Goal: Information Seeking & Learning: Find specific fact

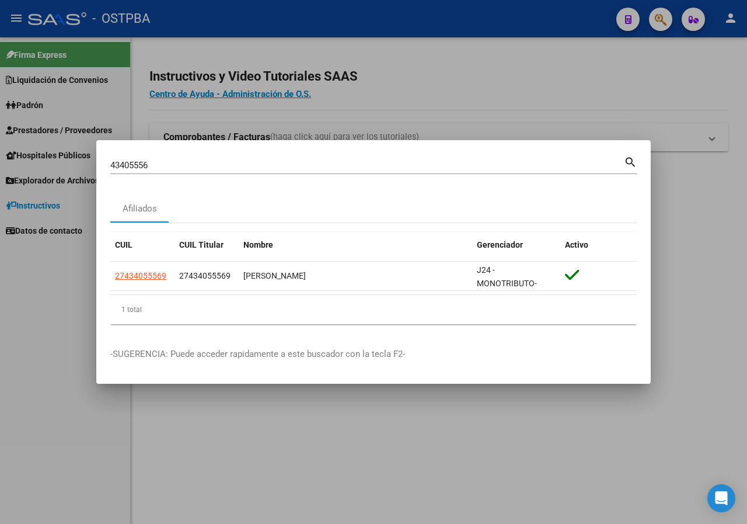
click at [187, 172] on div "43405556 Buscar (apellido, dni, [PERSON_NAME], [PERSON_NAME], cuit, obra social)" at bounding box center [367, 165] width 514 height 18
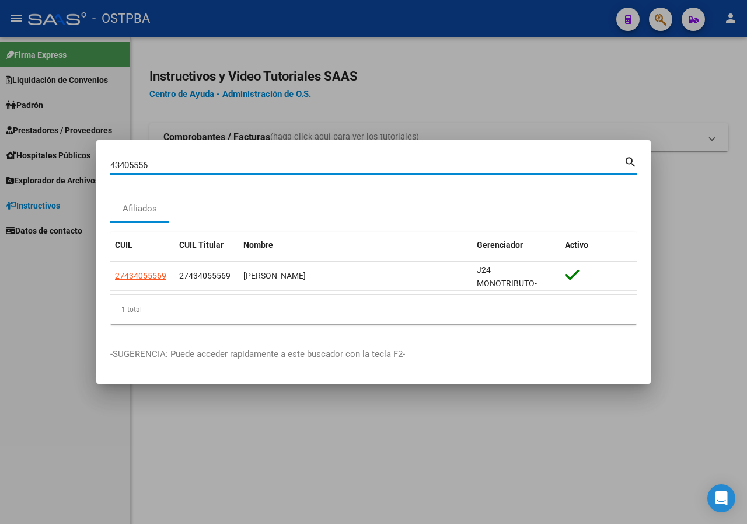
click at [189, 166] on input "43405556" at bounding box center [367, 165] width 514 height 11
paste input "1677100"
type input "41677100"
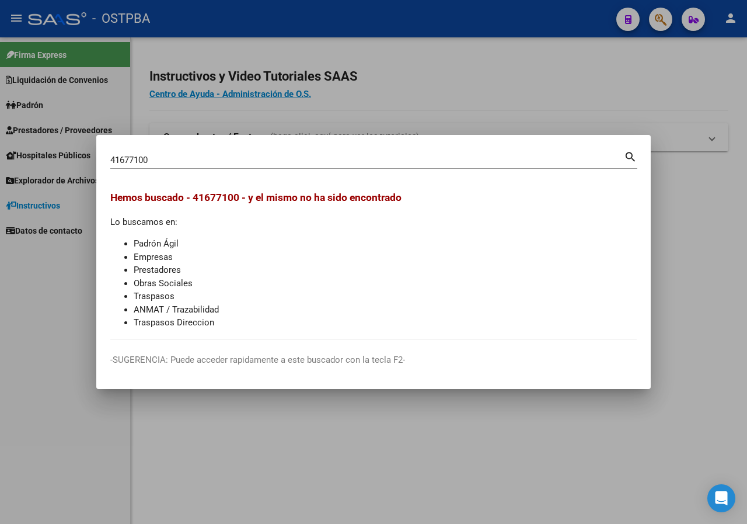
click at [263, 104] on div at bounding box center [373, 262] width 747 height 524
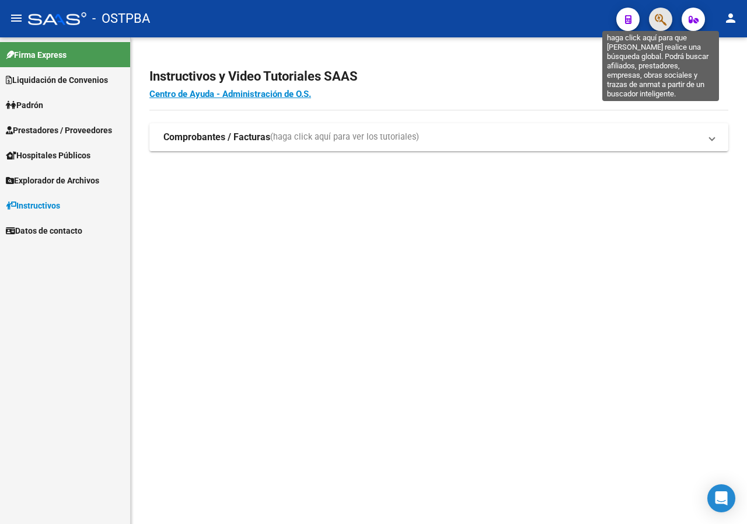
click at [665, 25] on icon "button" at bounding box center [661, 19] width 12 height 13
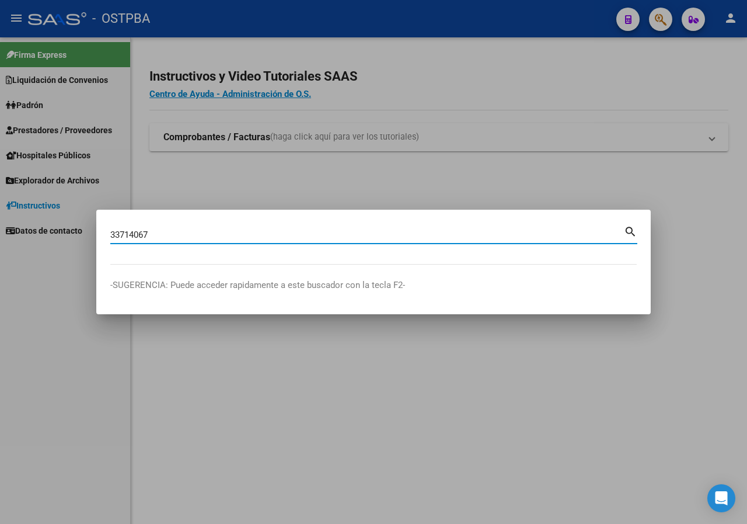
type input "33714067"
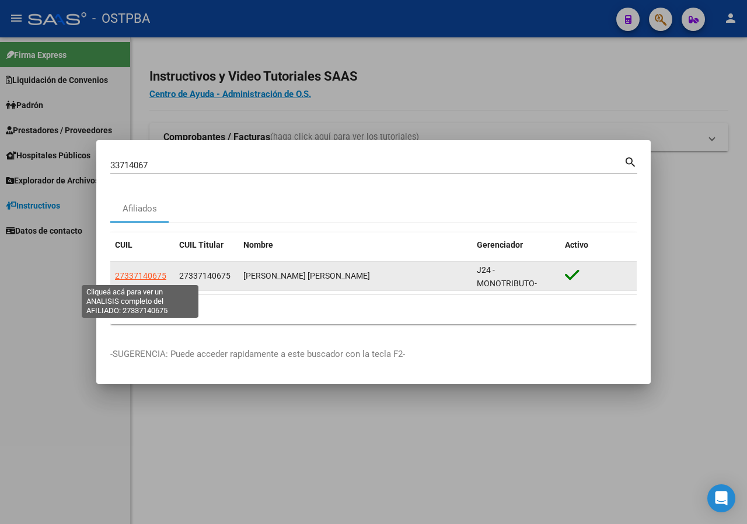
click at [138, 275] on span "27337140675" at bounding box center [140, 275] width 51 height 9
type textarea "27337140675"
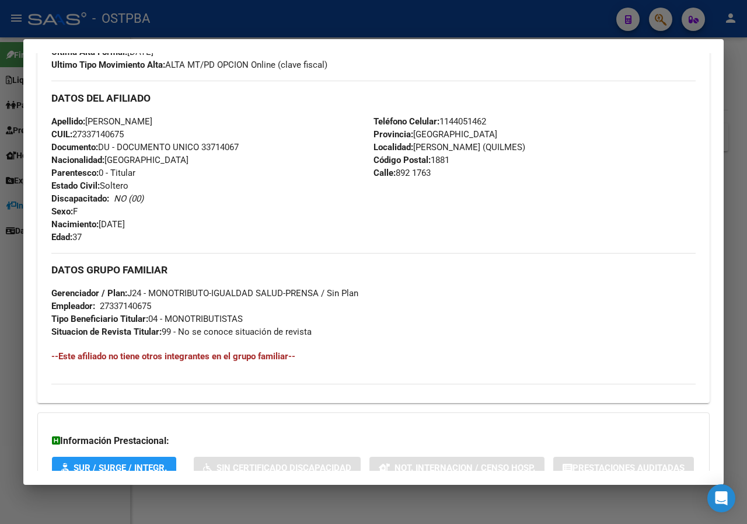
scroll to position [337, 0]
click at [8, 335] on div at bounding box center [373, 262] width 747 height 524
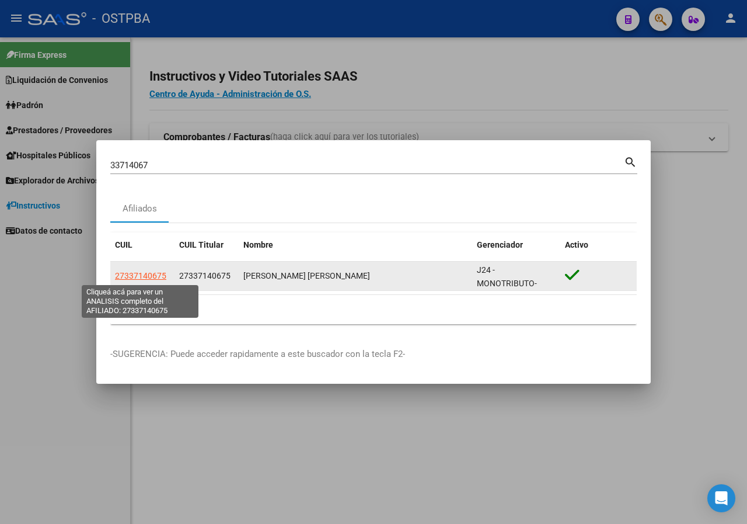
click at [151, 276] on span "27337140675" at bounding box center [140, 275] width 51 height 9
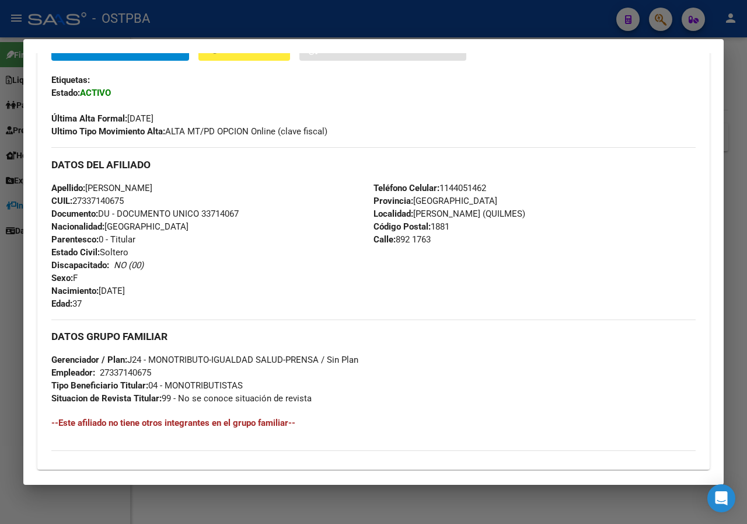
scroll to position [233, 0]
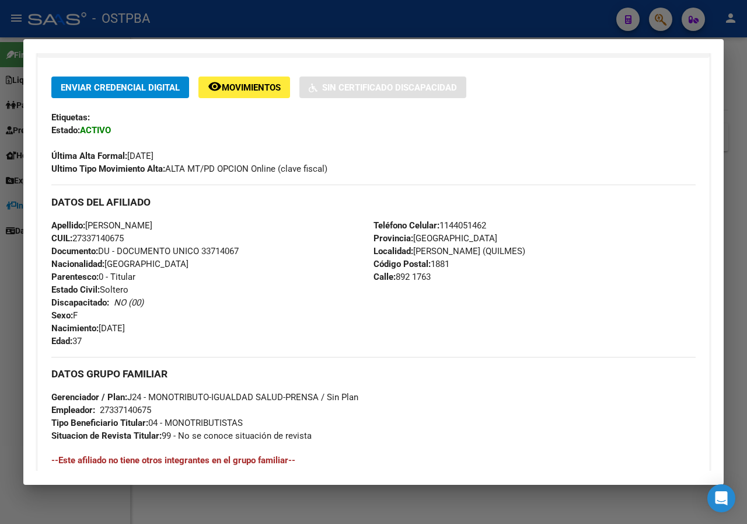
drag, startPoint x: 288, startPoint y: 307, endPoint x: 122, endPoint y: 261, distance: 172.1
click at [122, 261] on span "Nacionalidad: [DEMOGRAPHIC_DATA]" at bounding box center [119, 264] width 137 height 11
click at [1, 115] on div at bounding box center [373, 262] width 747 height 524
